Goal: Information Seeking & Learning: Learn about a topic

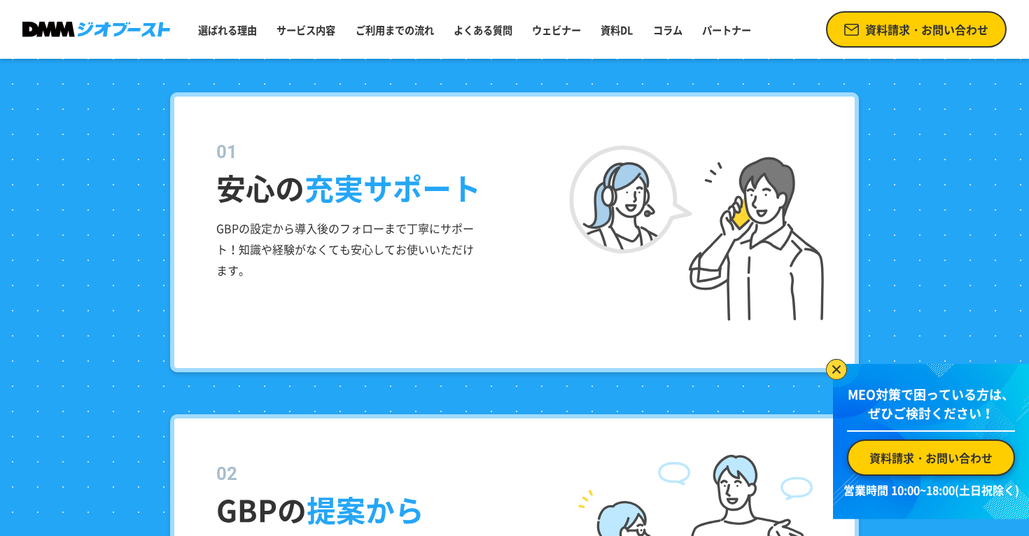
scroll to position [1497, 0]
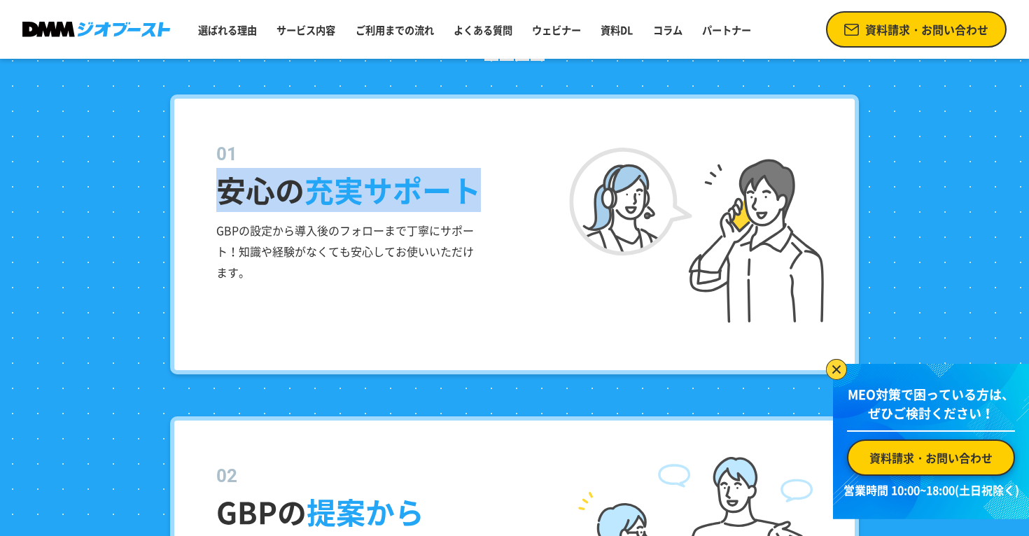
drag, startPoint x: 213, startPoint y: 192, endPoint x: 494, endPoint y: 192, distance: 281.4
click at [494, 192] on div "安心の 充実サポート GBPの設定から導入後のフォローまで丁寧にサポート！知識や経験がなくても安心してお使いいただけます。" at bounding box center [514, 234] width 689 height 280
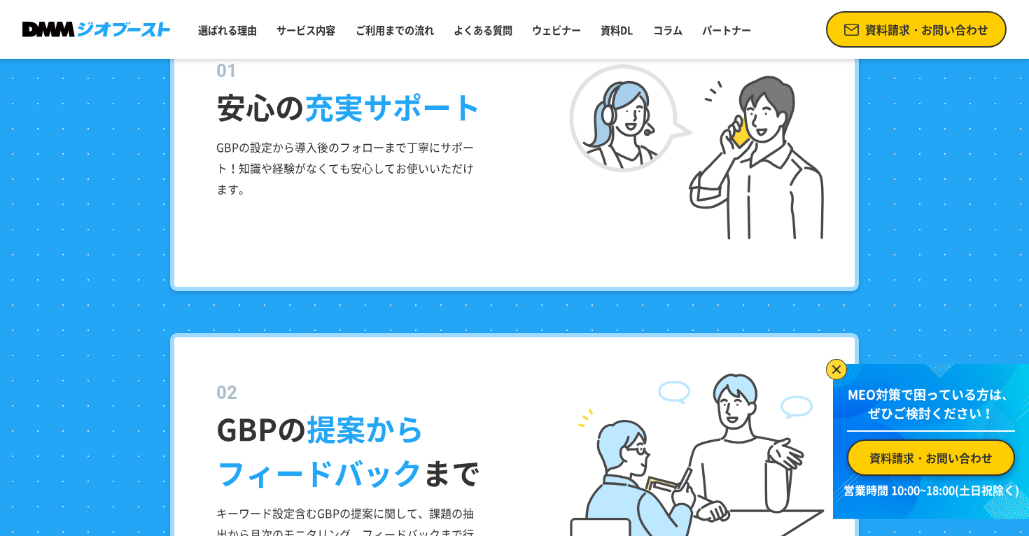
scroll to position [1581, 0]
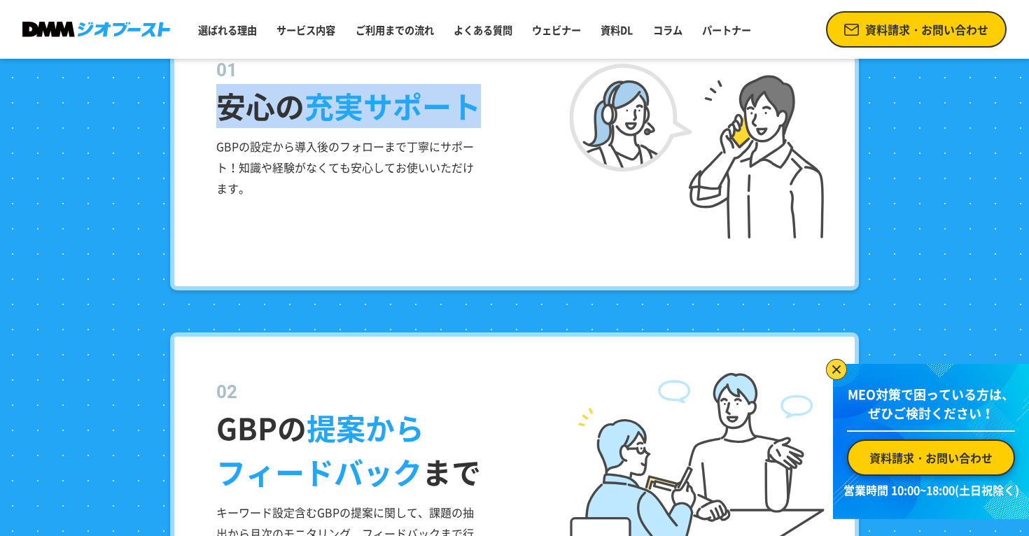
drag, startPoint x: 223, startPoint y: 110, endPoint x: 476, endPoint y: 125, distance: 253.1
click at [476, 126] on div "安心の 充実サポート GBPの設定から導入後のフォローまで丁寧にサポート！知識や経験がなくても安心してお使いいただけます。" at bounding box center [514, 150] width 689 height 280
click at [197, 127] on div "安心の 充実サポート GBPの設定から導入後のフォローまで丁寧にサポート！知識や経験がなくても安心してお使いいただけます。" at bounding box center [514, 150] width 689 height 280
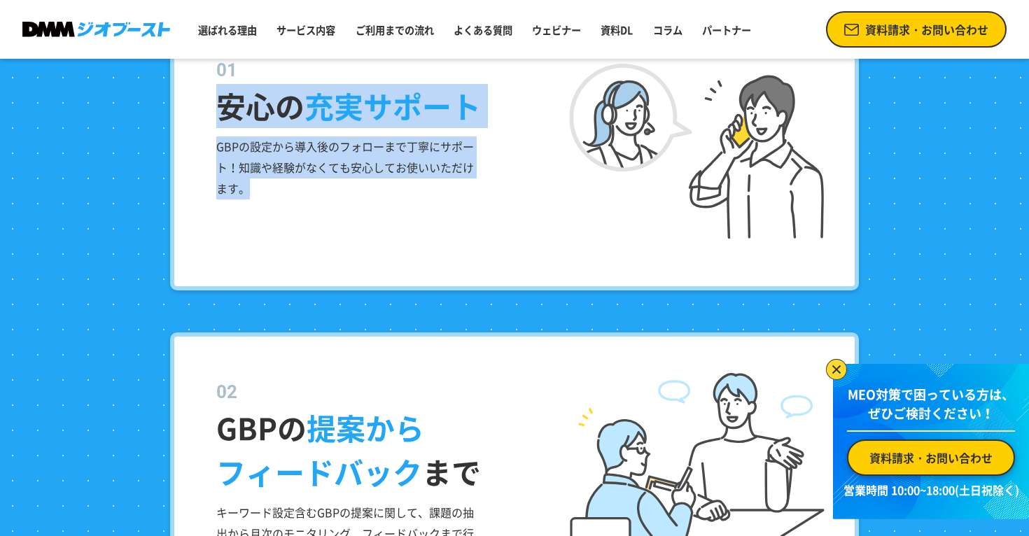
drag, startPoint x: 223, startPoint y: 109, endPoint x: 367, endPoint y: 229, distance: 187.4
click at [367, 229] on div "安心の 充実サポート GBPの設定から導入後のフォローまで丁寧にサポート！知識や経験がなくても安心してお使いいただけます。" at bounding box center [514, 150] width 689 height 280
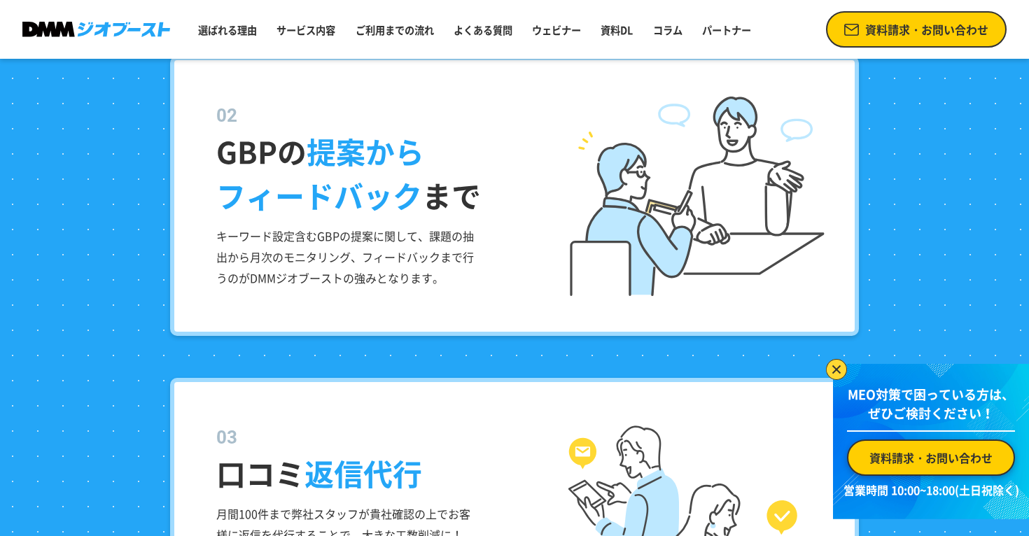
scroll to position [1882, 0]
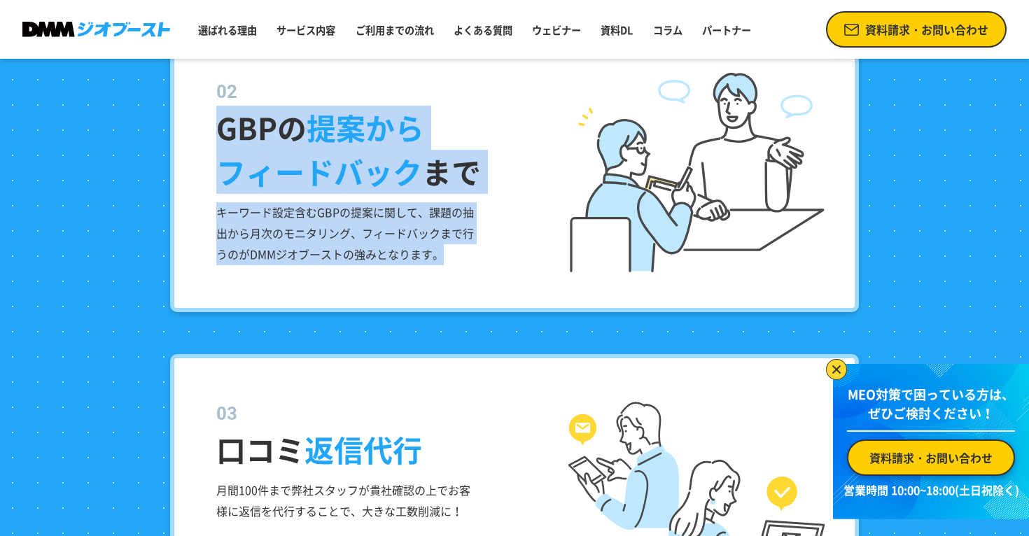
drag, startPoint x: 215, startPoint y: 128, endPoint x: 511, endPoint y: 269, distance: 327.8
click at [511, 269] on div "GBPの 提案から フィードバック まで キーワード設定含むGBPの提案に関して、課題の抽出から月次のモニタリング、フィードバックまで行うのがDMMジオブース…" at bounding box center [514, 172] width 689 height 280
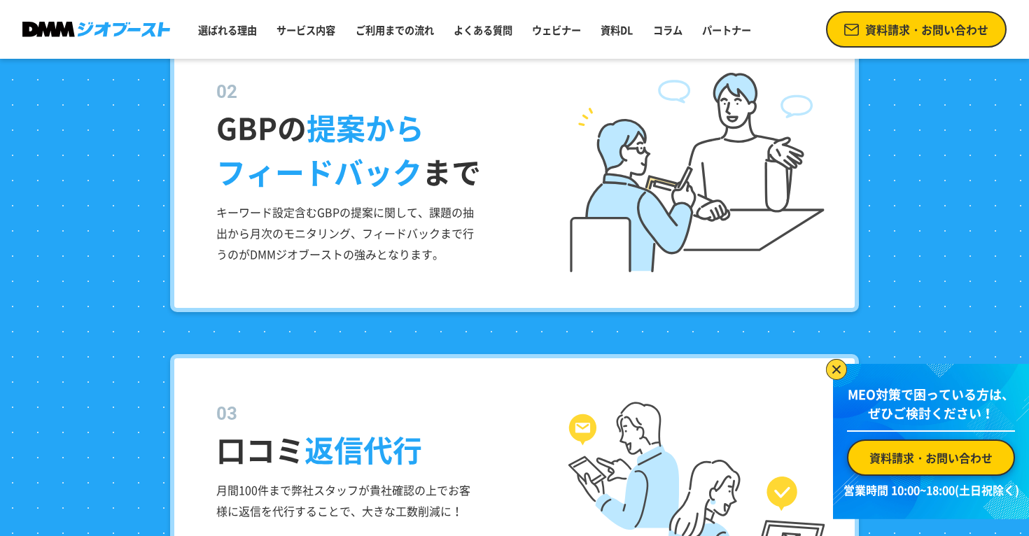
click at [497, 276] on div "GBPの 提案から フィードバック まで キーワード設定含むGBPの提案に関して、課題の抽出から月次のモニタリング、フィードバックまで行うのがDMMジオブース…" at bounding box center [514, 172] width 689 height 280
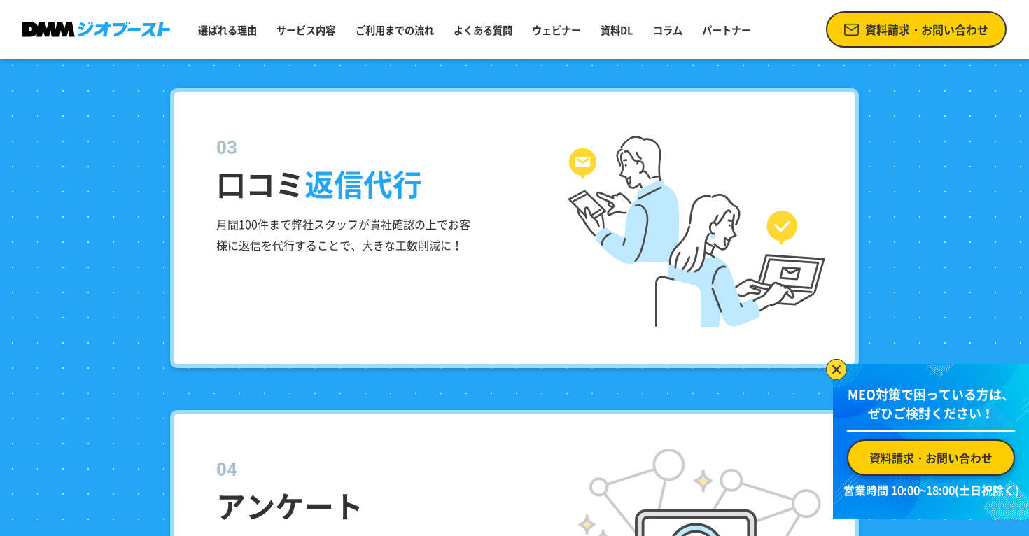
scroll to position [2162, 0]
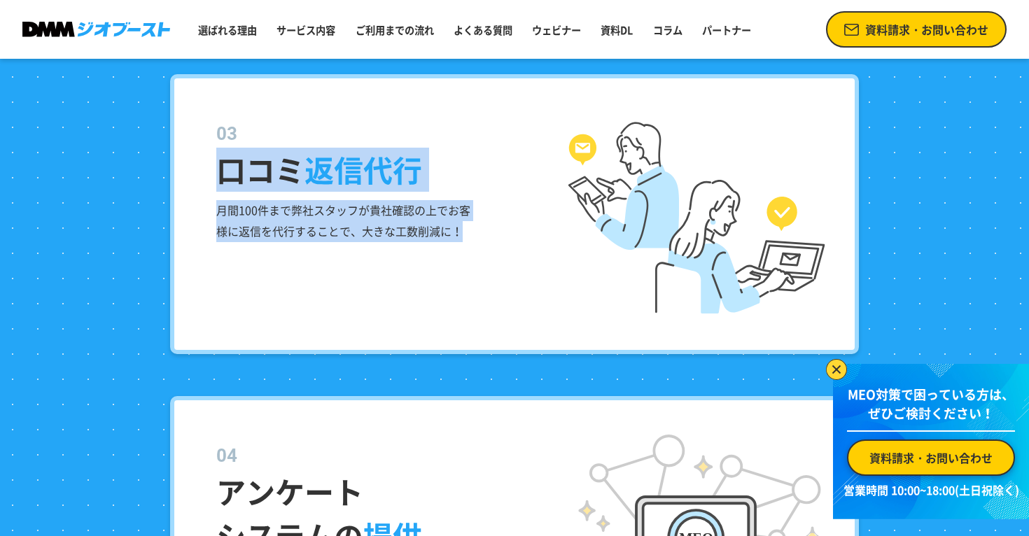
drag, startPoint x: 216, startPoint y: 169, endPoint x: 465, endPoint y: 243, distance: 260.0
click at [465, 243] on div "口コミ 返信代行 月間100件まで弊社スタッフが貴社確認の上でお客様に返信を代行することで、大きな工数削減に！" at bounding box center [514, 214] width 689 height 280
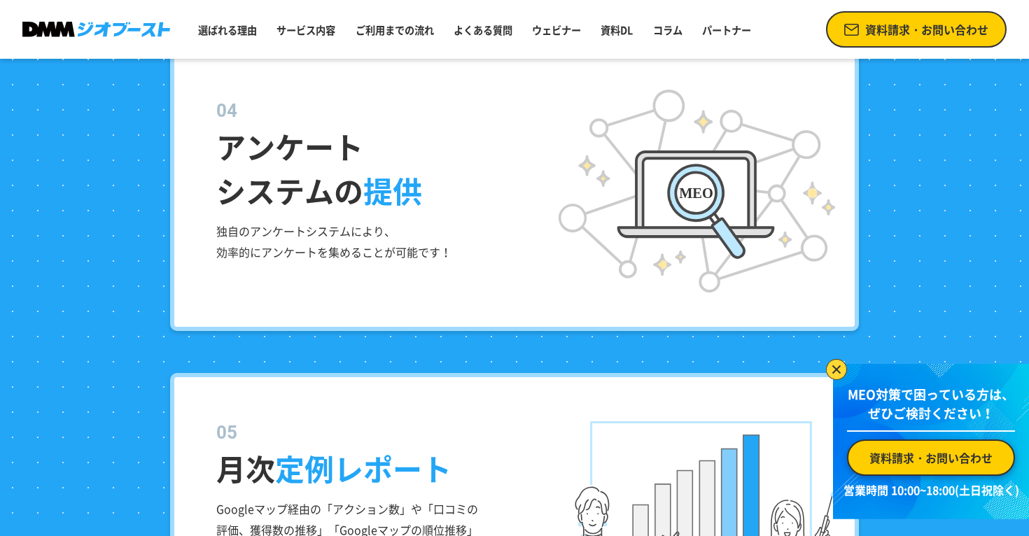
scroll to position [2508, 0]
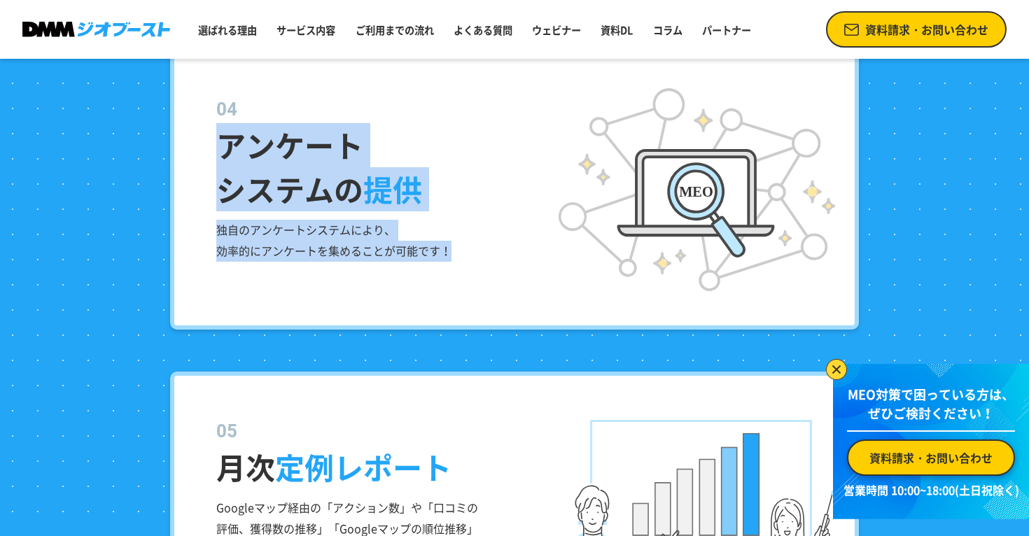
drag, startPoint x: 223, startPoint y: 146, endPoint x: 507, endPoint y: 259, distance: 305.3
click at [507, 259] on div "アンケート システムの 提供 独自のアンケートシステムにより、 効率的にアンケートを集めることが可能です！" at bounding box center [514, 190] width 689 height 280
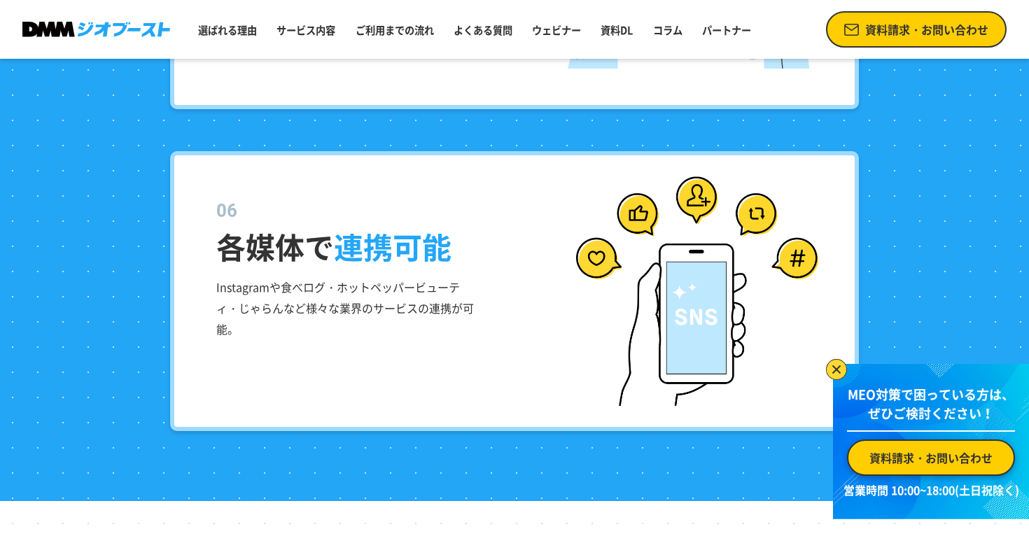
scroll to position [3052, 0]
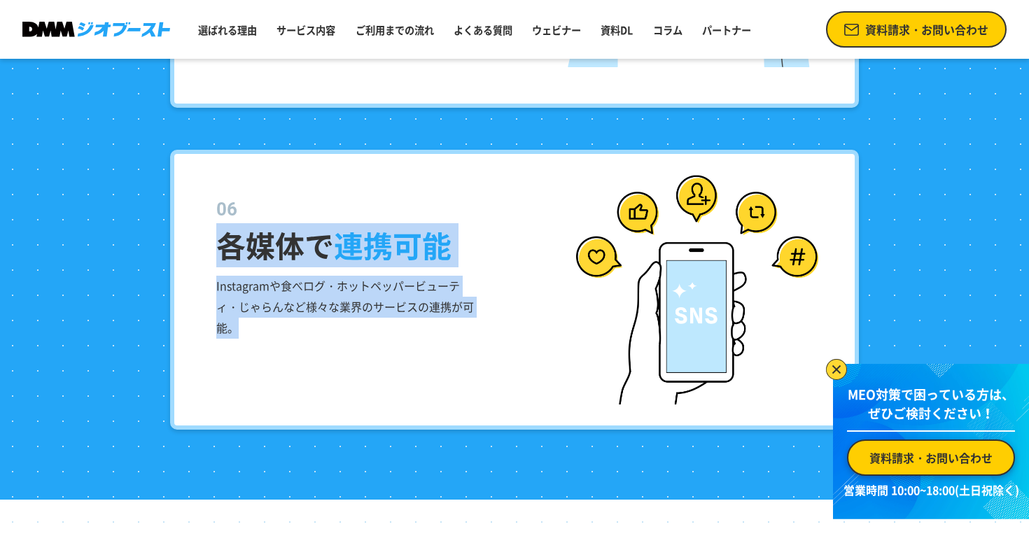
drag, startPoint x: 220, startPoint y: 241, endPoint x: 594, endPoint y: 356, distance: 390.8
click at [594, 356] on div "各媒体で 連携可能 Instagramや食べログ・ホットペッパービューティ・じゃらんなど様々な業界のサービスの連携が可能。" at bounding box center [514, 290] width 689 height 280
click at [440, 346] on div "各媒体で 連携可能 Instagramや食べログ・ホットペッパービューティ・じゃらんなど様々な業界のサービスの連携が可能。" at bounding box center [514, 290] width 689 height 280
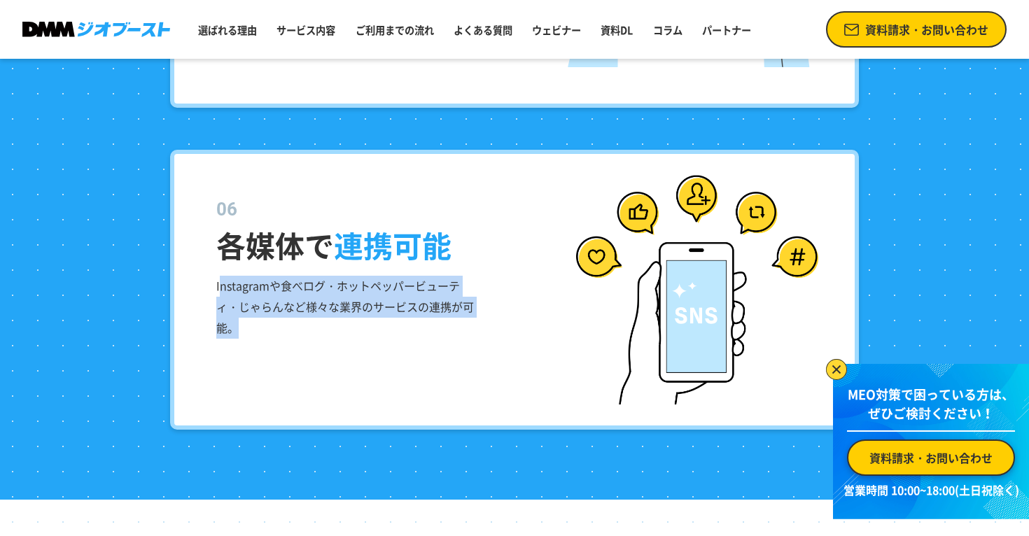
drag, startPoint x: 218, startPoint y: 286, endPoint x: 549, endPoint y: 374, distance: 343.1
click at [479, 338] on dd "Instagramや食べログ・ホットペッパービューティ・じゃらんなど様々な業界のサービスの連携が可能。" at bounding box center [347, 302] width 262 height 71
click at [363, 340] on div "各媒体で 連携可能 Instagramや食べログ・ホットペッパービューティ・じゃらんなど様々な業界のサービスの連携が可能。" at bounding box center [514, 290] width 689 height 280
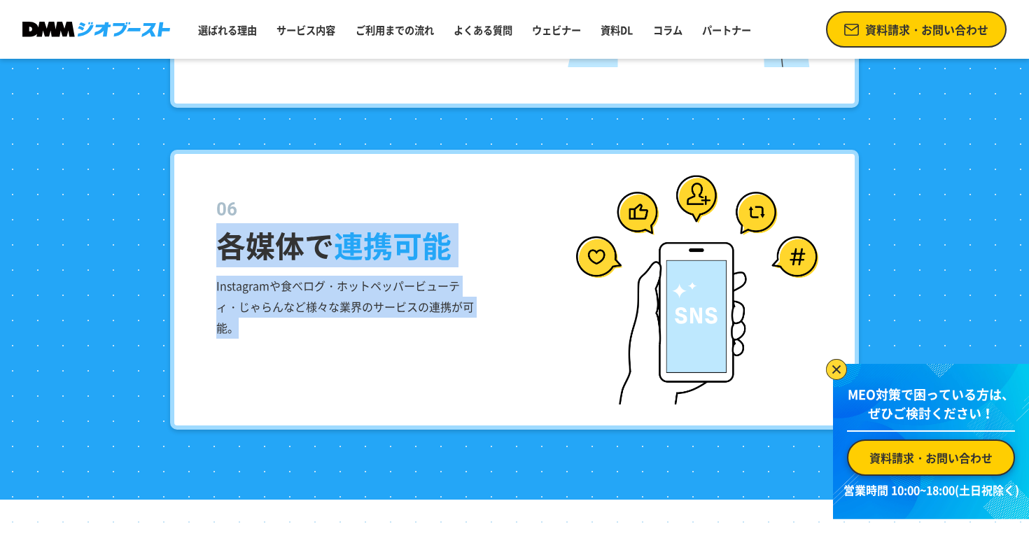
drag, startPoint x: 214, startPoint y: 241, endPoint x: 379, endPoint y: 386, distance: 219.7
click at [379, 386] on div "各媒体で 連携可能 Instagramや食べログ・ホットペッパービューティ・じゃらんなど様々な業界のサービスの連携が可能。" at bounding box center [514, 290] width 689 height 280
click at [380, 371] on div "各媒体で 連携可能 Instagramや食べログ・ホットペッパービューティ・じゃらんなど様々な業界のサービスの連携が可能。" at bounding box center [514, 290] width 689 height 280
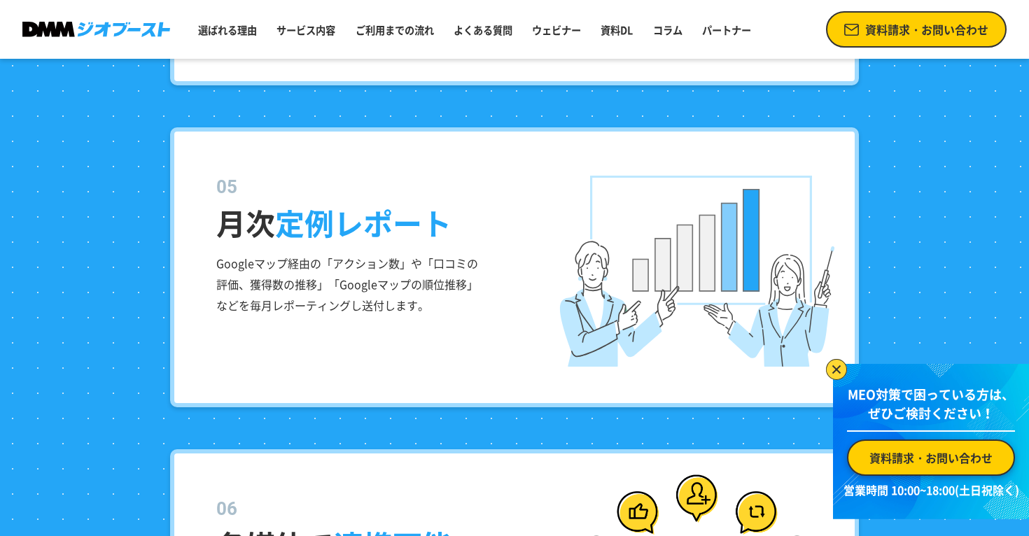
scroll to position [2750, 0]
